Goal: Task Accomplishment & Management: Use online tool/utility

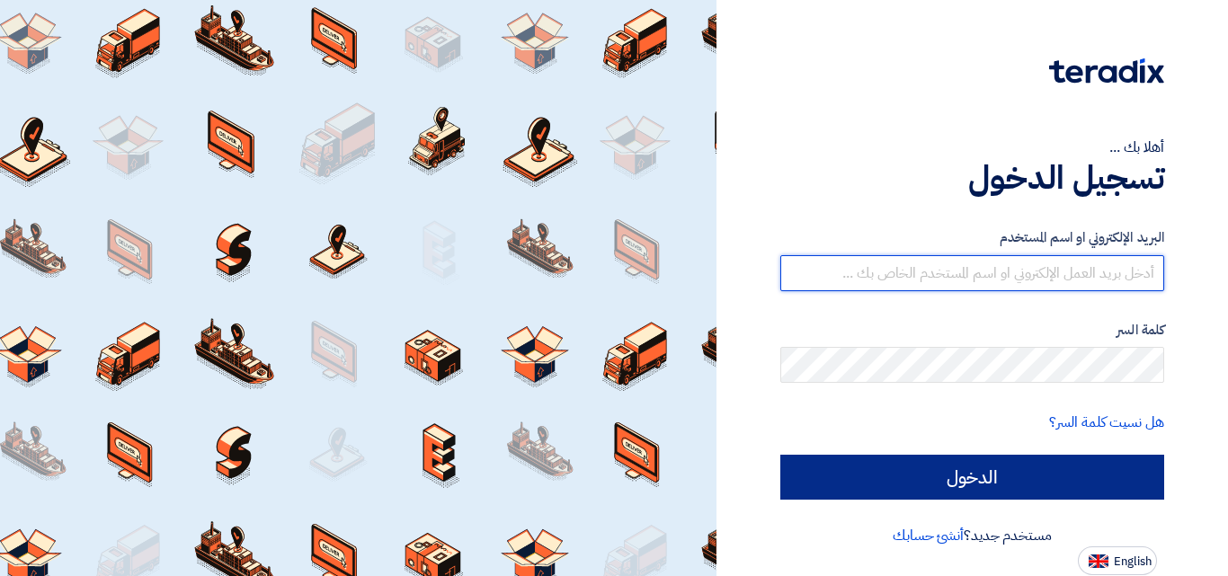
type input "marc.azer@awstreams.com"
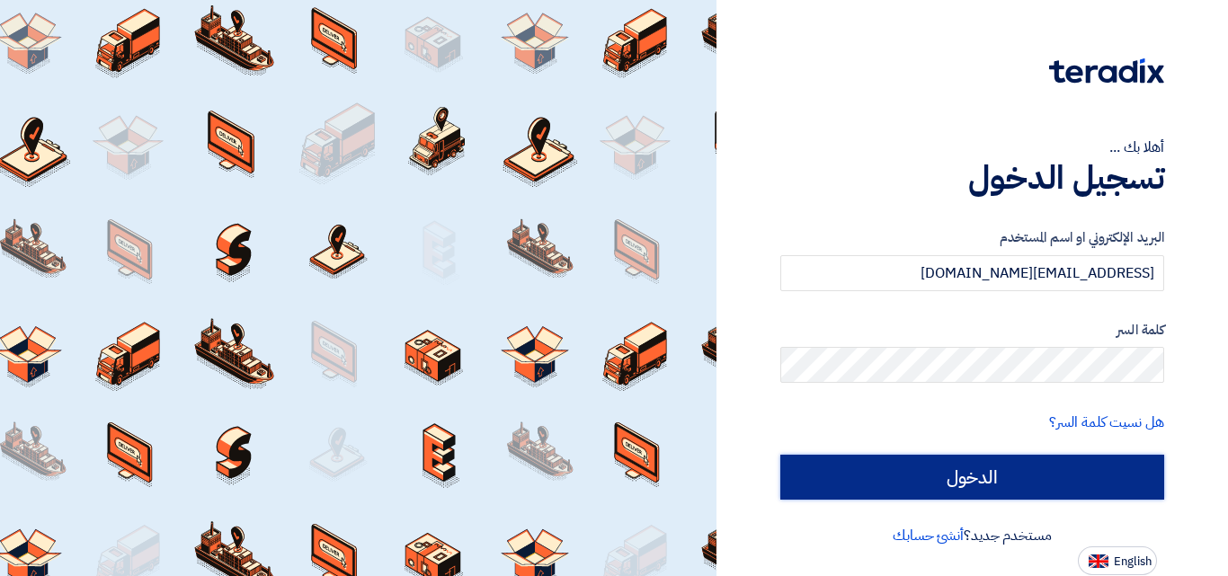
click at [898, 475] on input "الدخول" at bounding box center [972, 477] width 384 height 45
type input "Sign in"
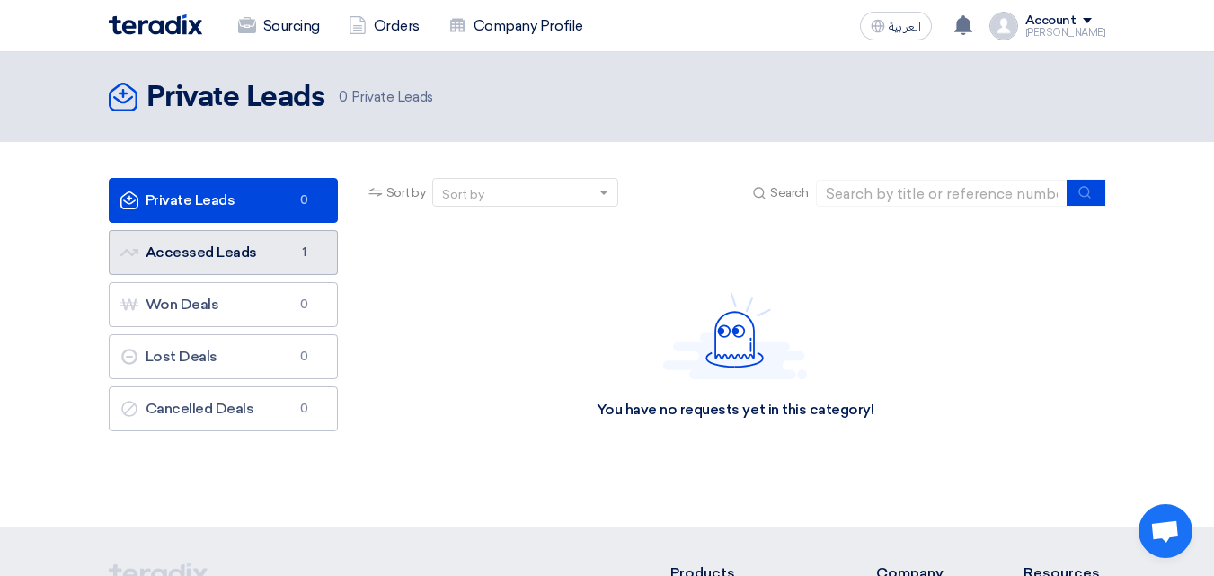
click at [235, 260] on link "Accessed Leads Accessed Leads 1" at bounding box center [223, 252] width 229 height 45
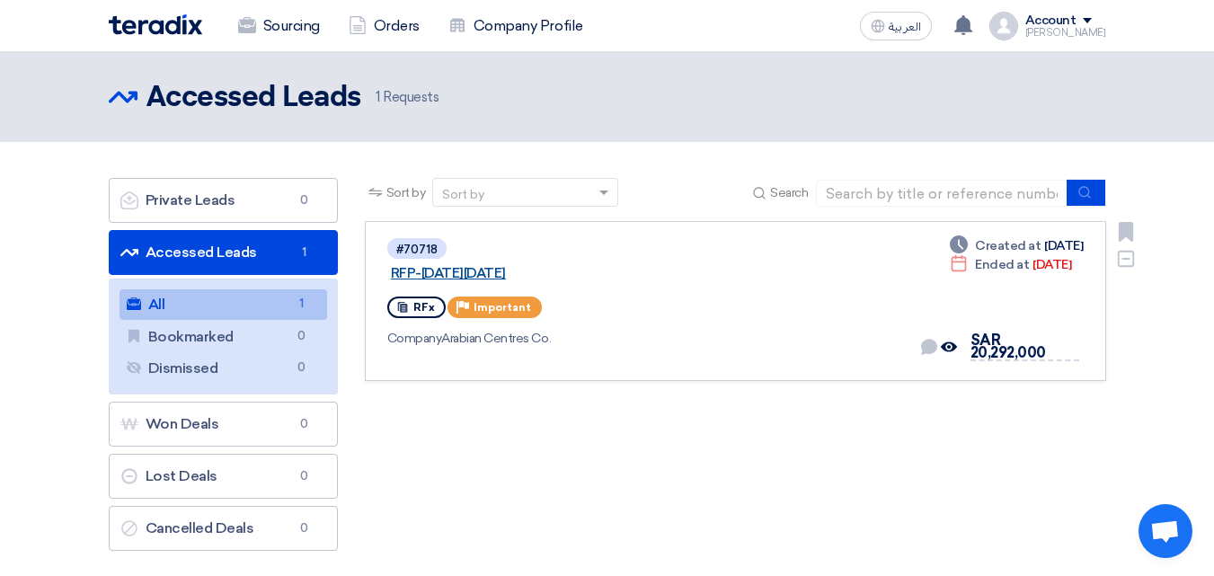
click at [568, 265] on link "RFP-[DATE][DATE]" at bounding box center [615, 273] width 449 height 16
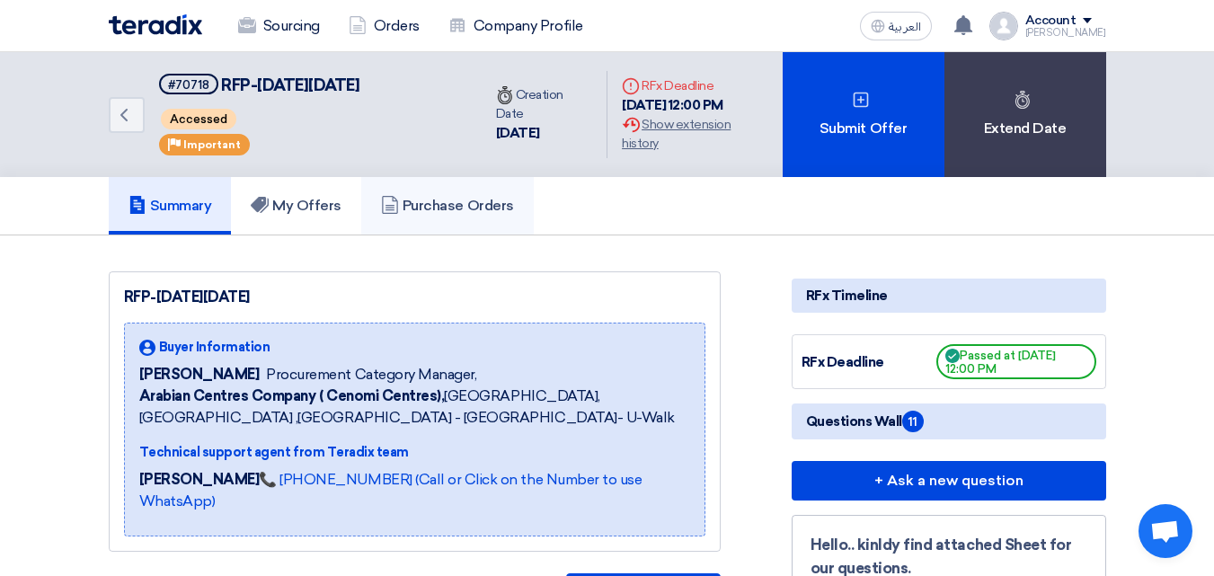
click at [483, 196] on link "Purchase Orders" at bounding box center [447, 206] width 173 height 58
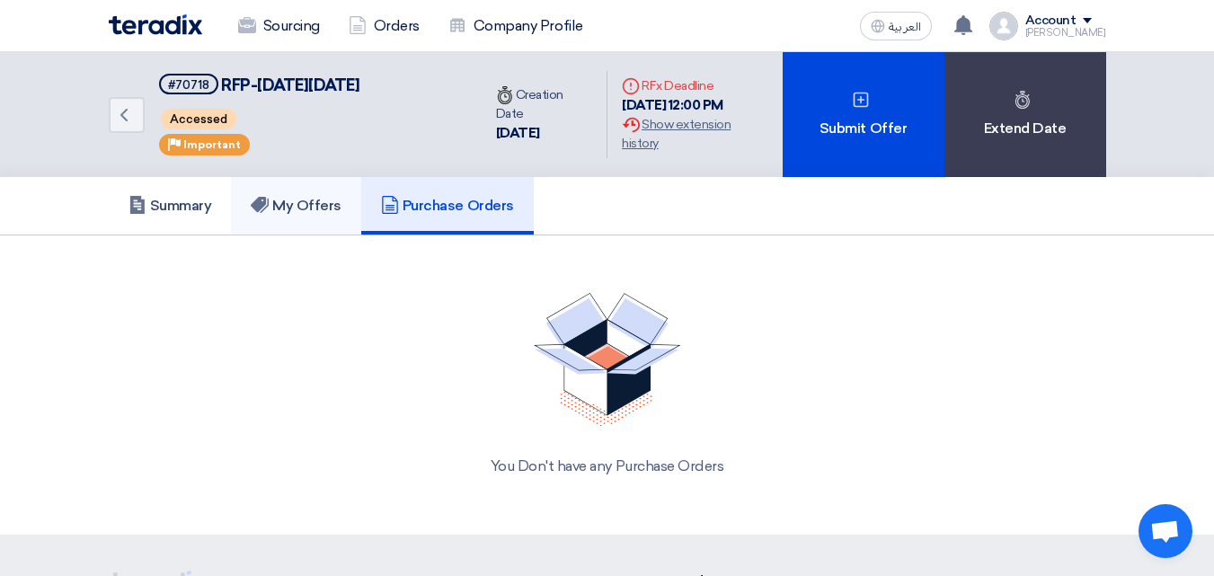
click at [297, 211] on h5 "My Offers" at bounding box center [296, 206] width 91 height 18
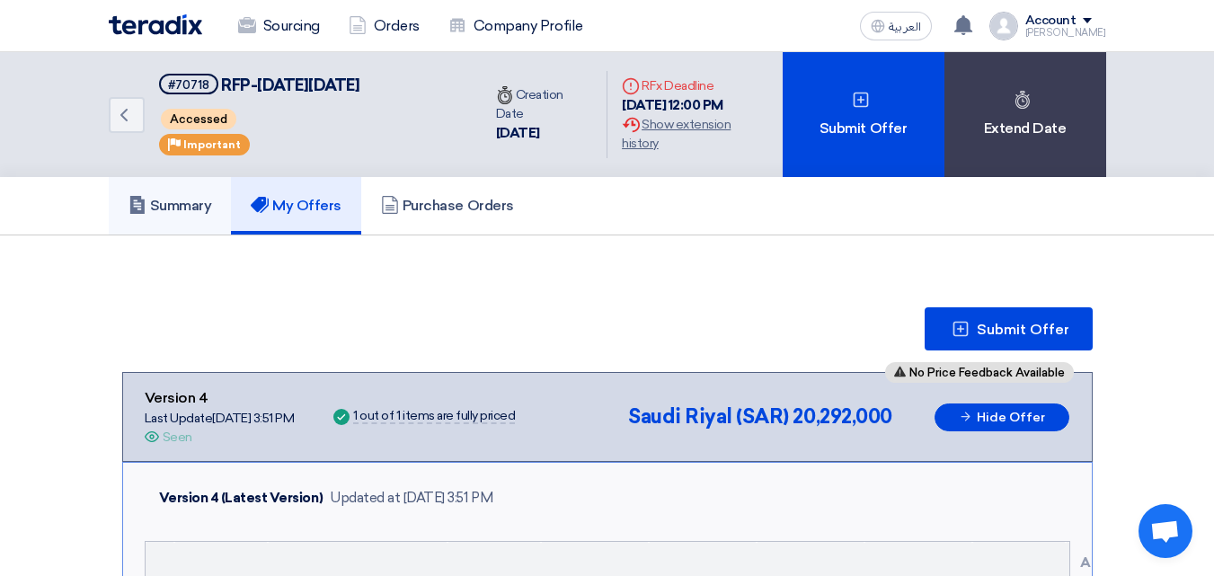
click at [174, 231] on link "Summary" at bounding box center [170, 206] width 123 height 58
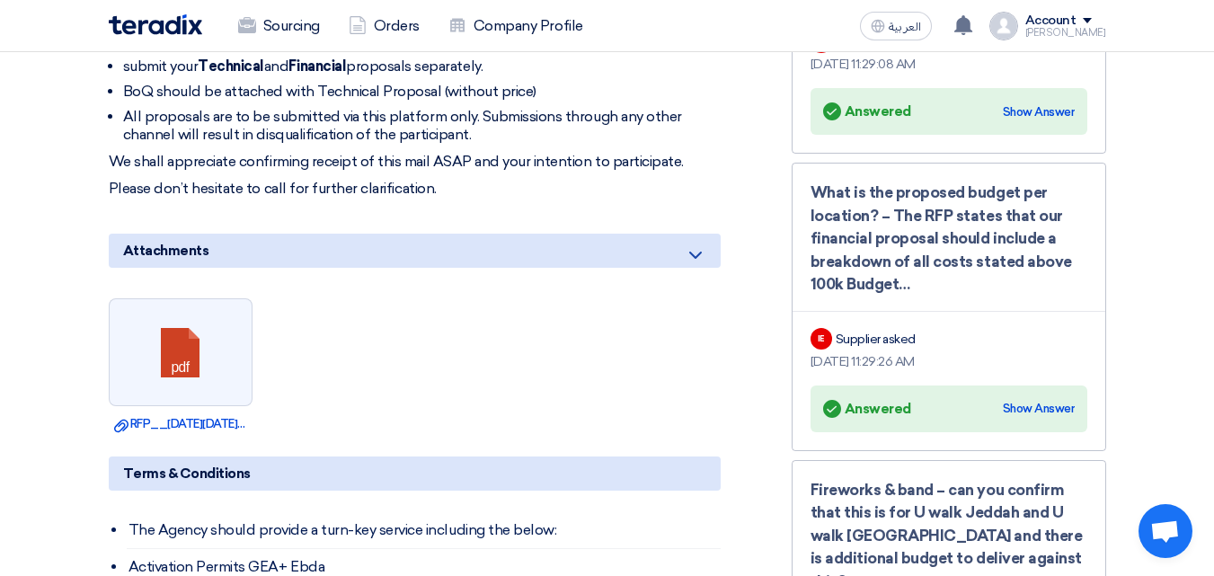
scroll to position [941, 0]
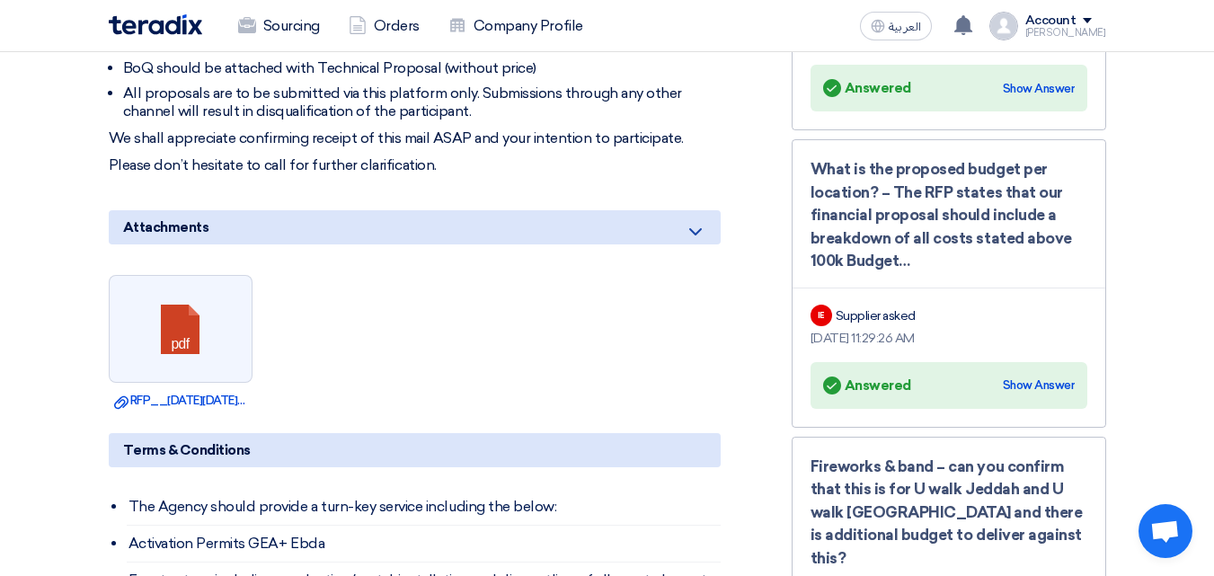
click at [595, 132] on p "We shall appreciate confirming receipt of this mail ASAP and your intention to …" at bounding box center [415, 138] width 612 height 18
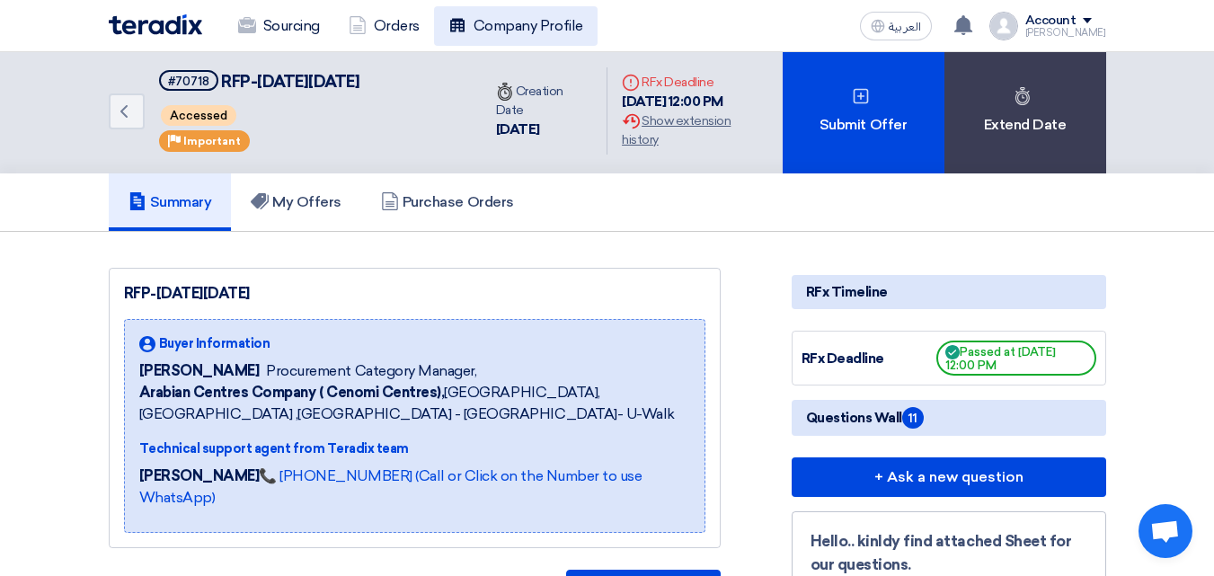
scroll to position [0, 0]
